Goal: Information Seeking & Learning: Learn about a topic

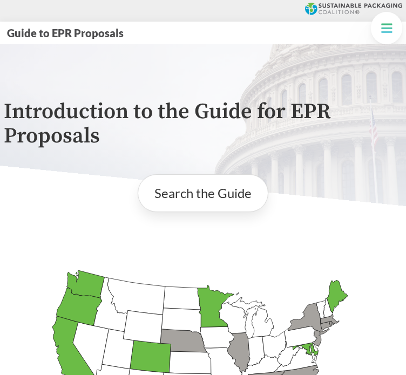
scroll to position [476, 0]
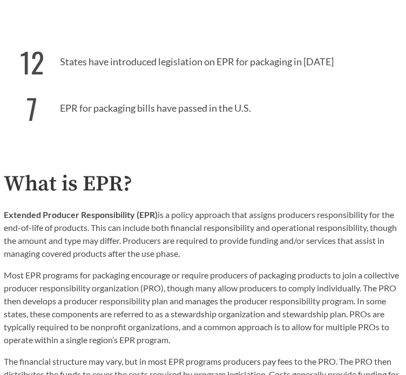
click at [358, 176] on h2 "What is EPR?" at bounding box center [203, 184] width 398 height 24
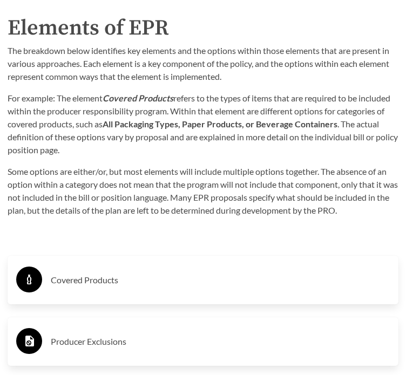
scroll to position [2101, 0]
click at [93, 279] on h3 "Covered Products" at bounding box center [220, 279] width 339 height 17
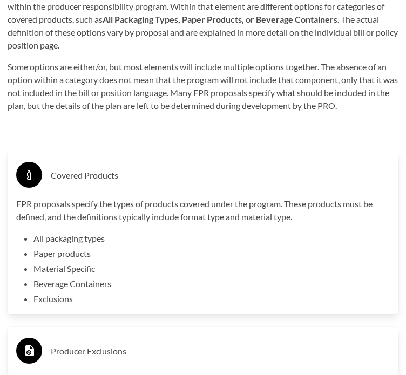
scroll to position [2217, 0]
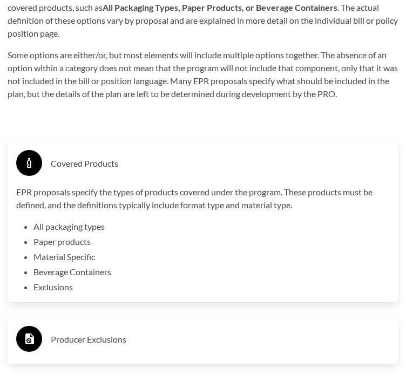
click at [88, 167] on h3 "Covered Products" at bounding box center [220, 163] width 339 height 17
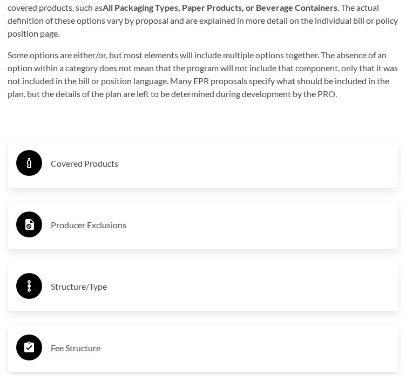
click at [97, 222] on h3 "Producer Exclusions" at bounding box center [220, 224] width 339 height 17
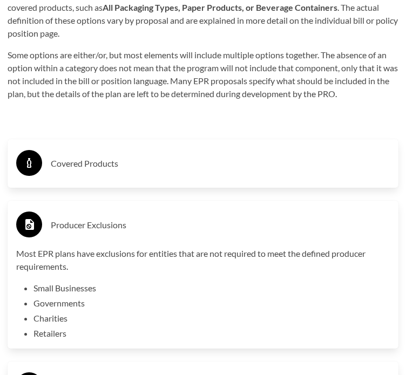
click at [97, 222] on h3 "Producer Exclusions" at bounding box center [220, 224] width 339 height 17
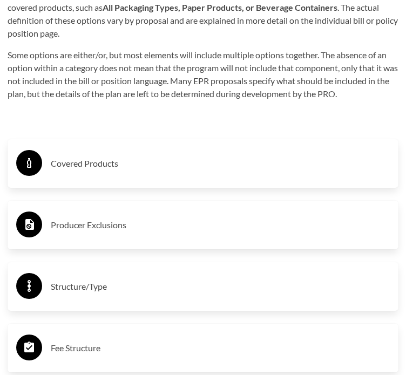
click at [77, 284] on h3 "Structure/Type" at bounding box center [220, 286] width 339 height 17
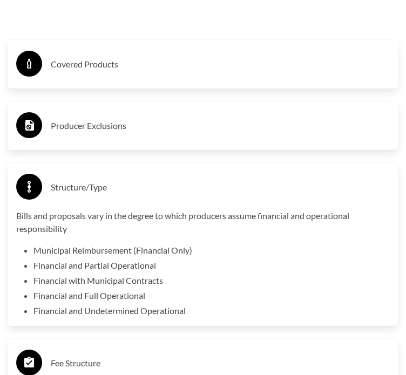
scroll to position [2317, 0]
click at [83, 180] on h3 "Structure/Type" at bounding box center [220, 186] width 339 height 17
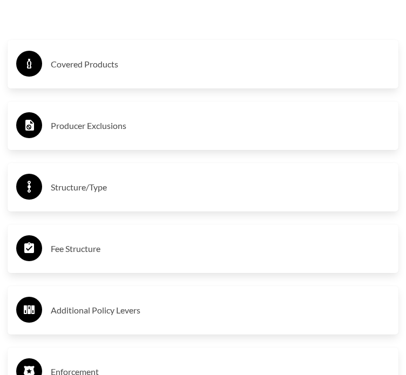
click at [66, 251] on h3 "Fee Structure" at bounding box center [220, 248] width 339 height 17
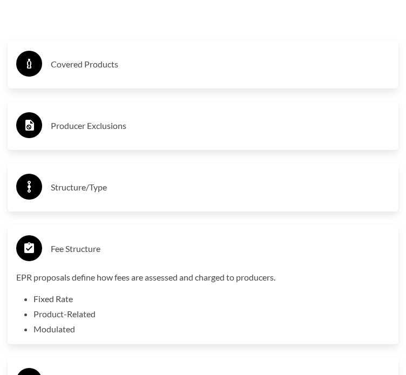
click at [66, 251] on h3 "Fee Structure" at bounding box center [220, 248] width 339 height 17
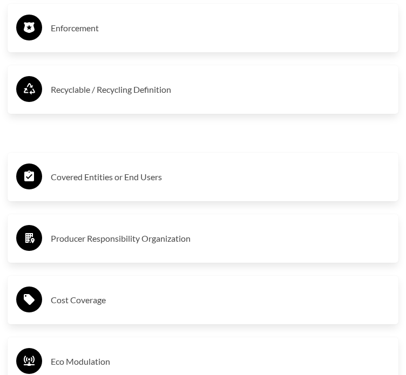
scroll to position [2661, 0]
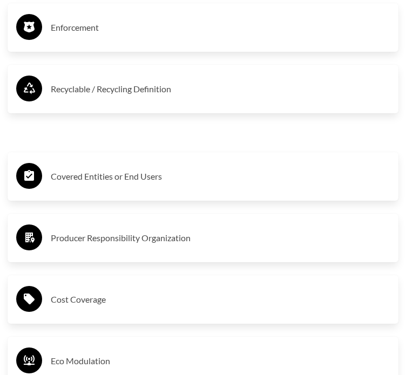
click at [121, 173] on h3 "Covered Entities or End Users" at bounding box center [220, 176] width 339 height 17
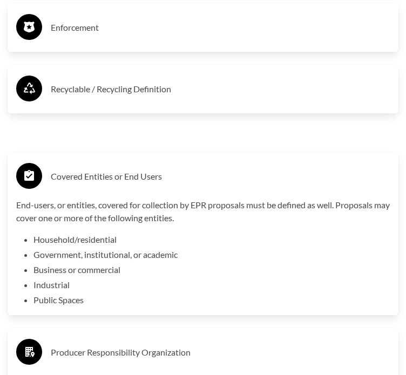
click at [121, 173] on h3 "Covered Entities or End Users" at bounding box center [220, 176] width 339 height 17
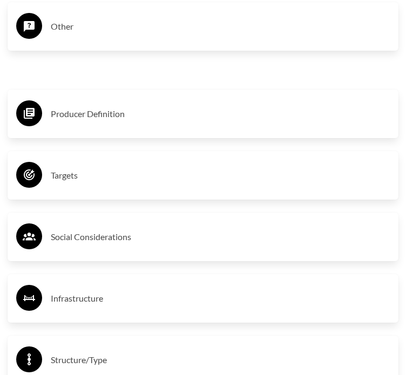
scroll to position [3180, 0]
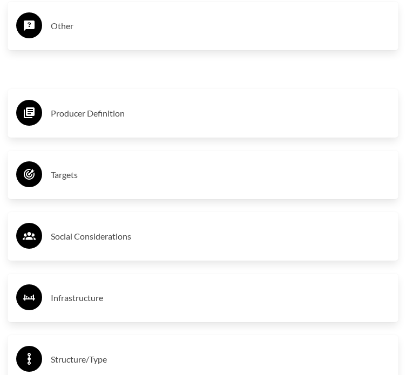
click at [58, 20] on h3 "Other" at bounding box center [220, 25] width 339 height 17
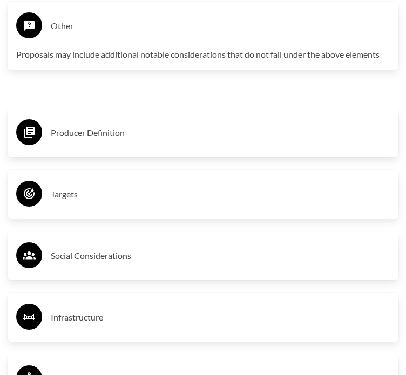
click at [58, 20] on h3 "Other" at bounding box center [220, 25] width 339 height 17
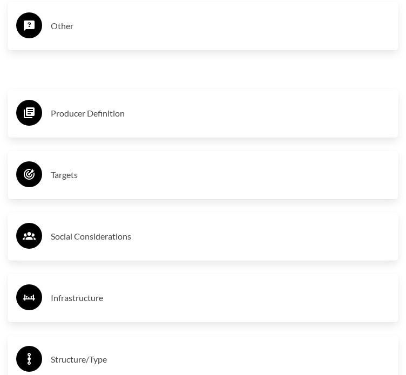
click at [82, 109] on h3 "Producer Definition" at bounding box center [220, 113] width 339 height 17
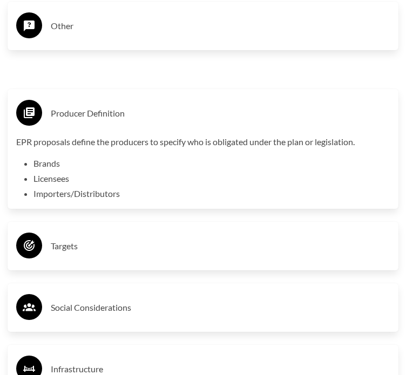
click at [82, 109] on h3 "Producer Definition" at bounding box center [220, 113] width 339 height 17
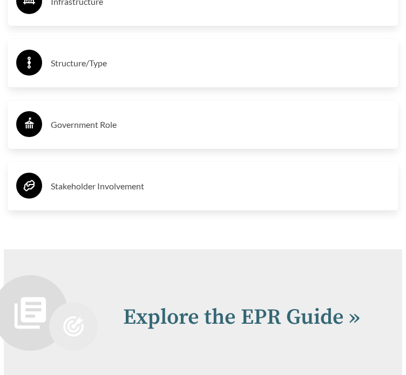
scroll to position [3486, 0]
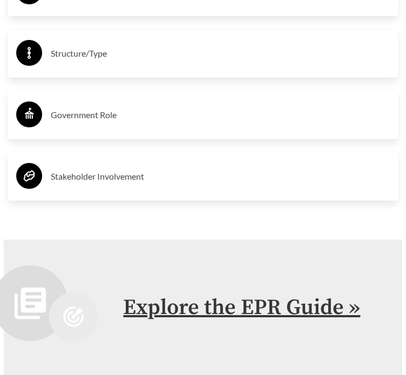
click at [155, 298] on link "Explore the EPR Guide »" at bounding box center [241, 307] width 237 height 27
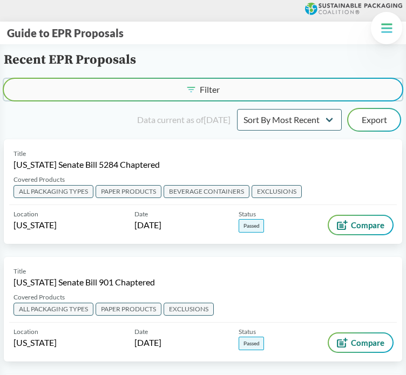
click at [244, 92] on button "Filter" at bounding box center [203, 90] width 398 height 22
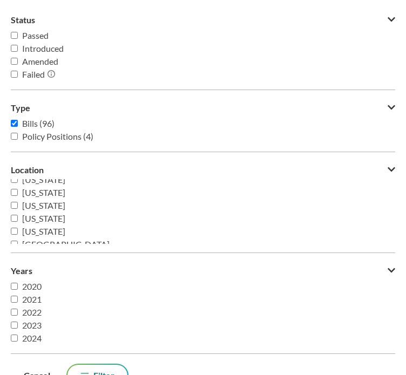
scroll to position [233, 0]
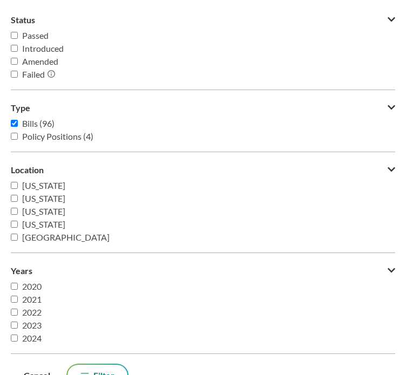
click at [28, 224] on span "[US_STATE]" at bounding box center [43, 224] width 43 height 10
click at [18, 224] on input "[US_STATE]" at bounding box center [14, 224] width 7 height 7
checkbox input "true"
click at [114, 368] on button "Filter" at bounding box center [97, 376] width 60 height 22
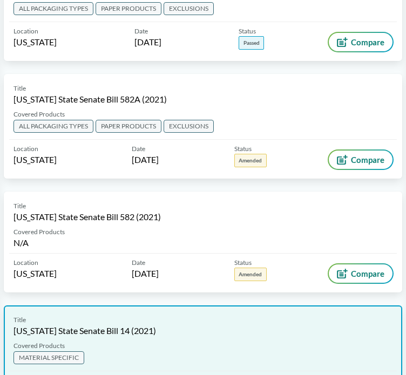
scroll to position [0, 0]
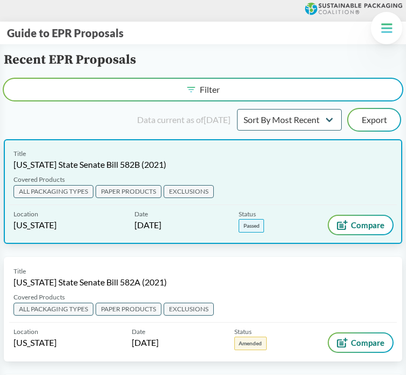
click at [98, 166] on span "[US_STATE] State Senate Bill 582B (2021)" at bounding box center [89, 165] width 153 height 12
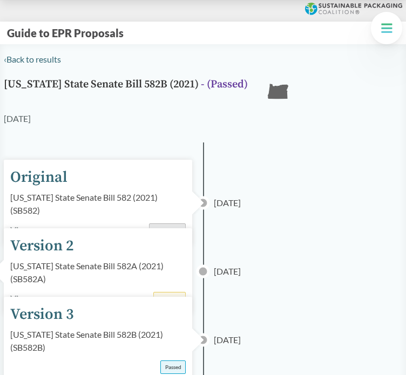
click at [136, 186] on div "Original [US_STATE] State Senate Bill 582 (2021) ( SB582 ) View Introduced" at bounding box center [98, 203] width 188 height 86
click at [53, 176] on div "Original" at bounding box center [38, 177] width 57 height 23
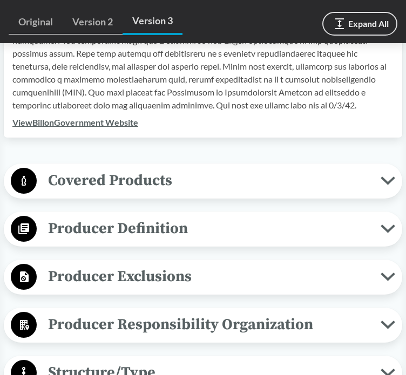
scroll to position [468, 0]
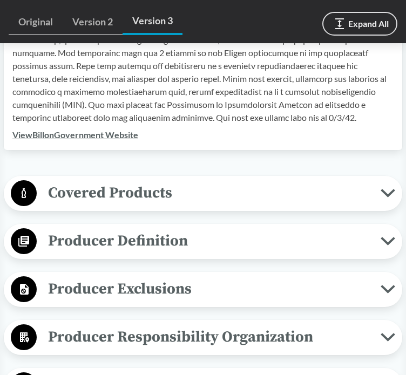
click at [136, 181] on span "Covered Products" at bounding box center [209, 193] width 344 height 24
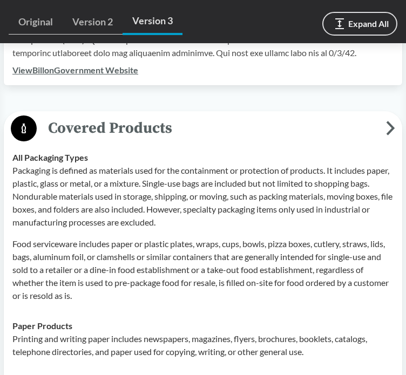
scroll to position [507, 0]
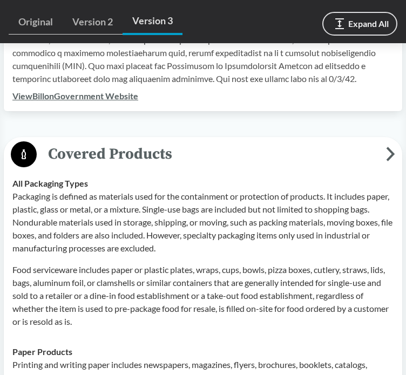
click at [98, 145] on span "Covered Products" at bounding box center [211, 154] width 349 height 24
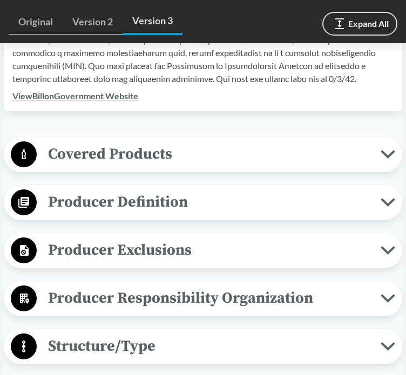
click at [107, 190] on span "Producer Definition" at bounding box center [209, 202] width 344 height 24
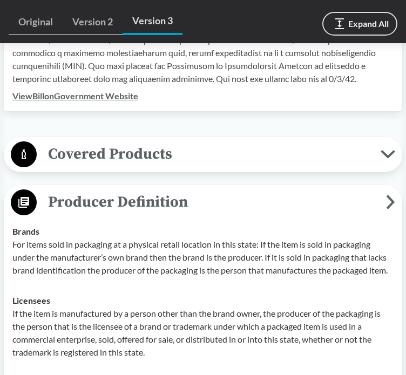
click at [107, 190] on span "Producer Definition" at bounding box center [211, 202] width 349 height 24
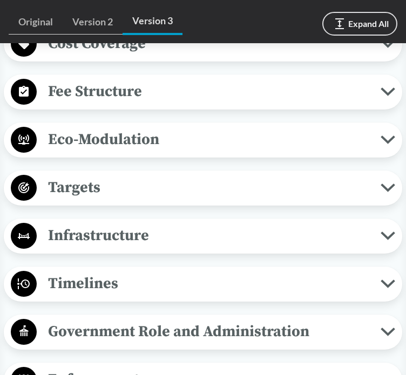
scroll to position [860, 0]
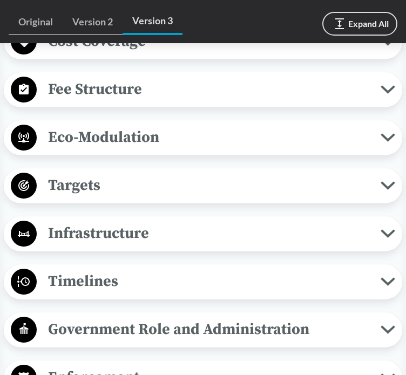
click at [93, 125] on span "Eco-Modulation" at bounding box center [209, 137] width 344 height 24
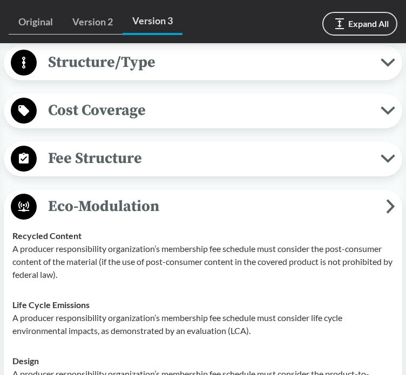
scroll to position [789, 0]
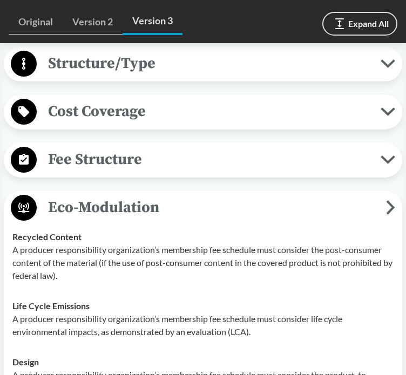
click at [91, 195] on span "Eco-Modulation" at bounding box center [211, 207] width 349 height 24
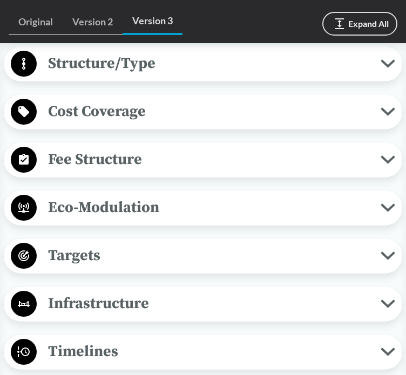
click at [89, 147] on span "Fee Structure" at bounding box center [209, 159] width 344 height 24
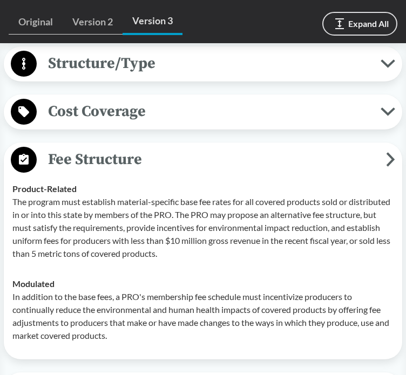
click at [91, 152] on span "Fee Structure" at bounding box center [211, 159] width 349 height 24
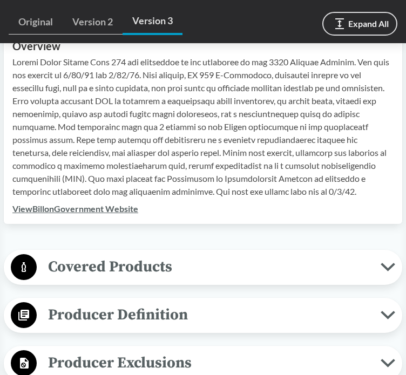
scroll to position [380, 0]
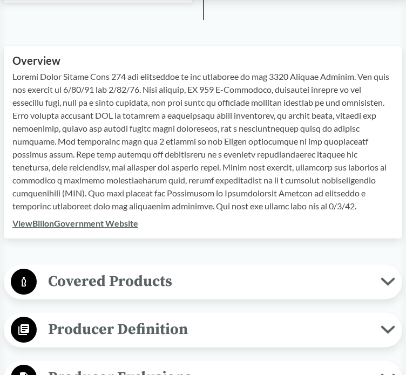
click at [92, 218] on link "View Bill on Government Website" at bounding box center [75, 223] width 126 height 10
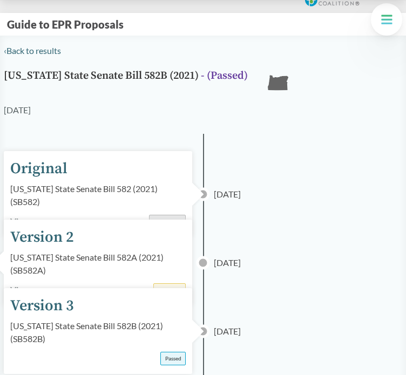
scroll to position [0, 0]
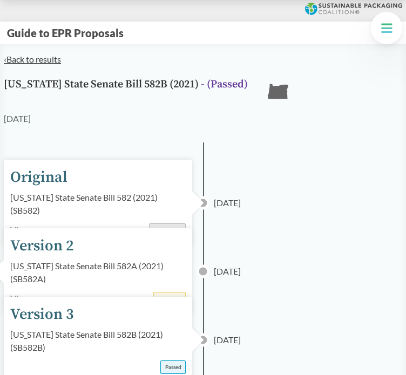
click at [11, 58] on link "‹ Back to results" at bounding box center [32, 59] width 57 height 10
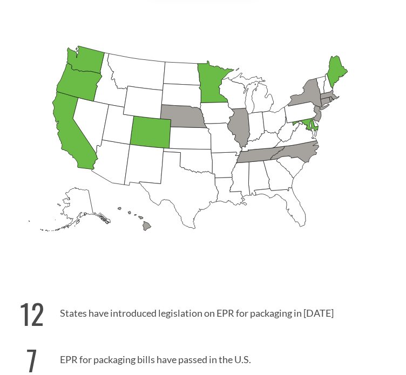
scroll to position [228, 0]
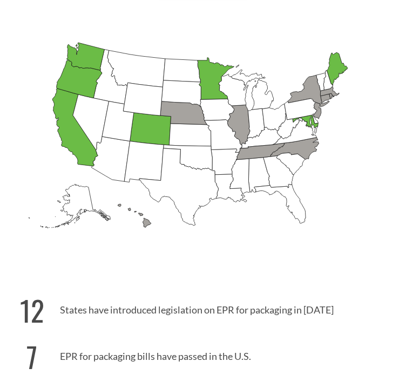
click at [80, 81] on icon "[US_STATE] Passed: 1" at bounding box center [79, 79] width 45 height 38
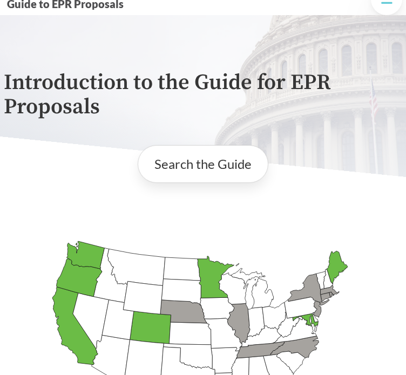
scroll to position [0, 0]
